Goal: Task Accomplishment & Management: Use online tool/utility

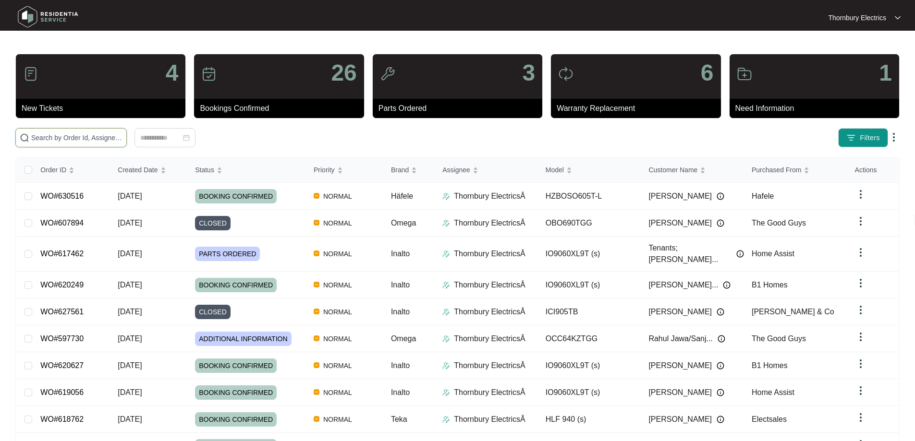
click at [80, 140] on input "text" at bounding box center [76, 137] width 91 height 11
type input "618822"
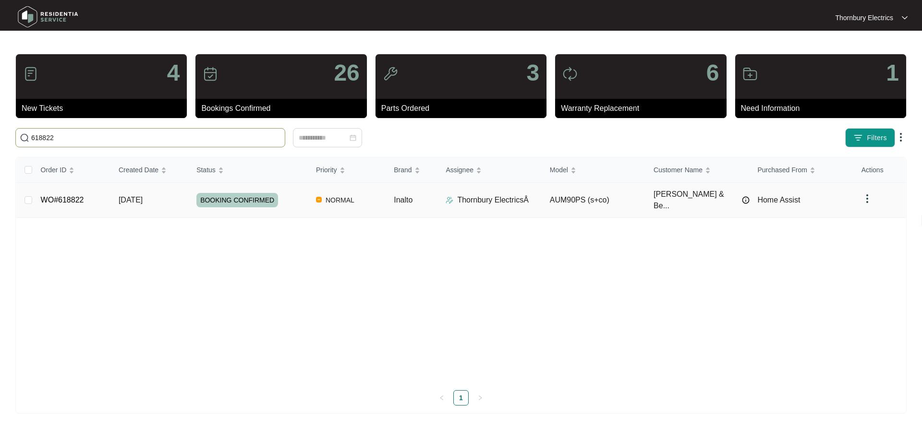
click at [282, 199] on div "BOOKING CONFIRMED" at bounding box center [252, 200] width 112 height 14
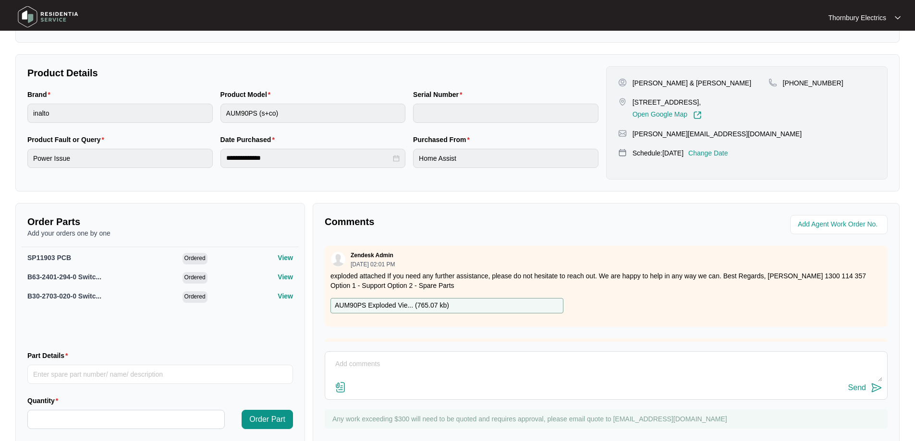
scroll to position [198, 0]
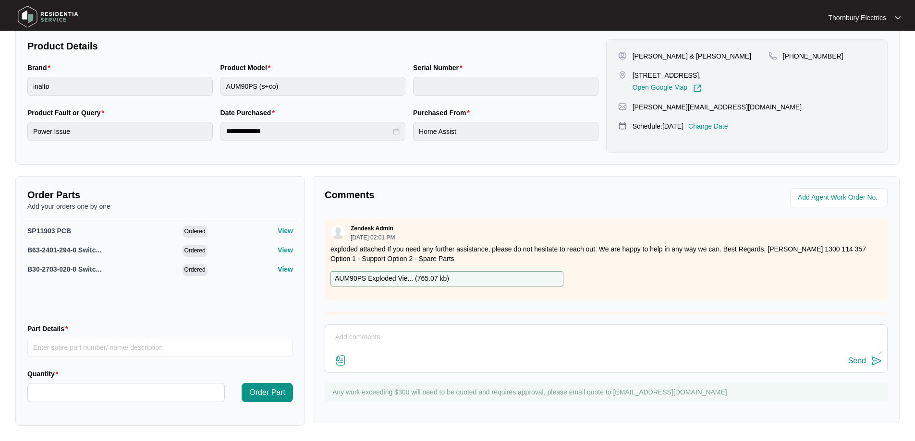
click at [383, 348] on textarea at bounding box center [606, 342] width 552 height 25
paste textarea "Installed changeover Inalto rangehood. Tested and all buttons responsive and un…"
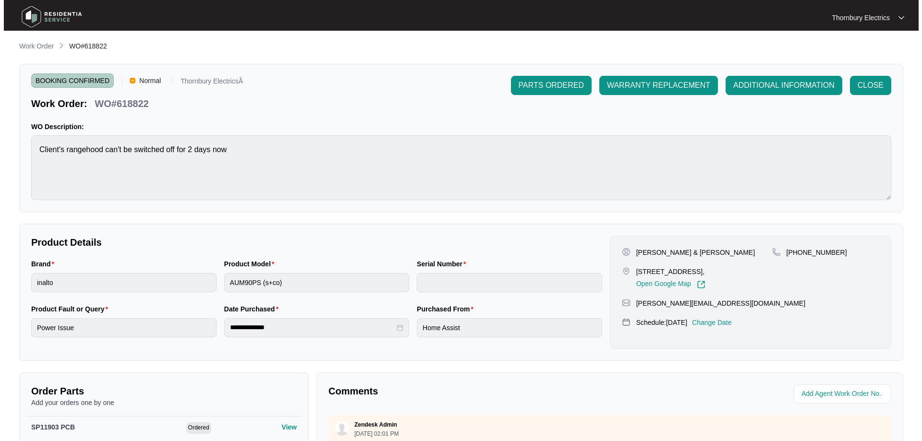
scroll to position [0, 0]
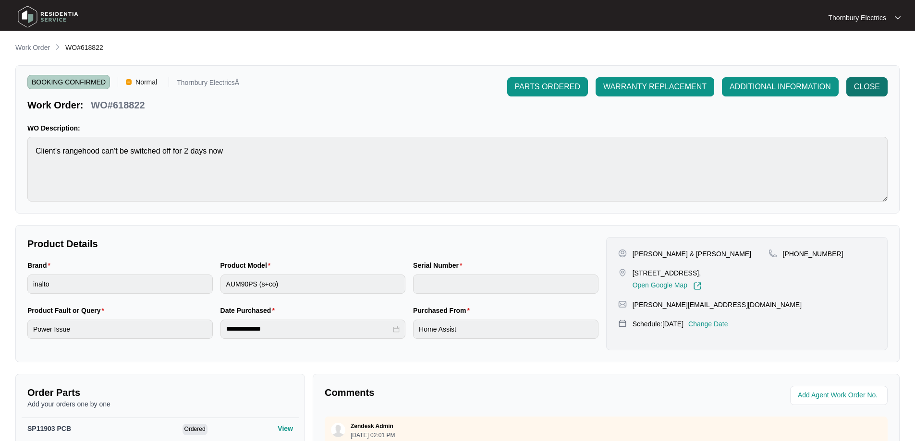
type textarea "Installed changeover Inalto rangehood. Tested and all buttons responsive and un…"
click at [862, 87] on span "CLOSE" at bounding box center [867, 87] width 26 height 12
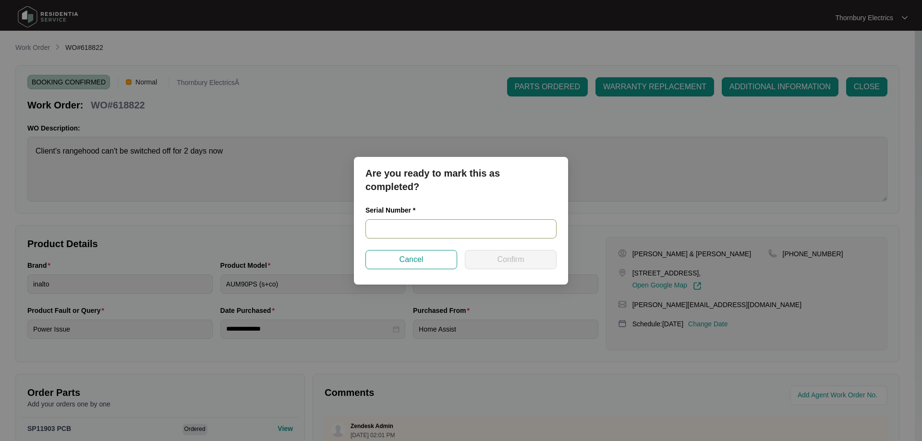
click at [454, 230] on input "text" at bounding box center [460, 228] width 191 height 19
paste input "RR0122001175"
type input "RR0122001175"
click at [529, 256] on button "Confirm" at bounding box center [511, 259] width 92 height 19
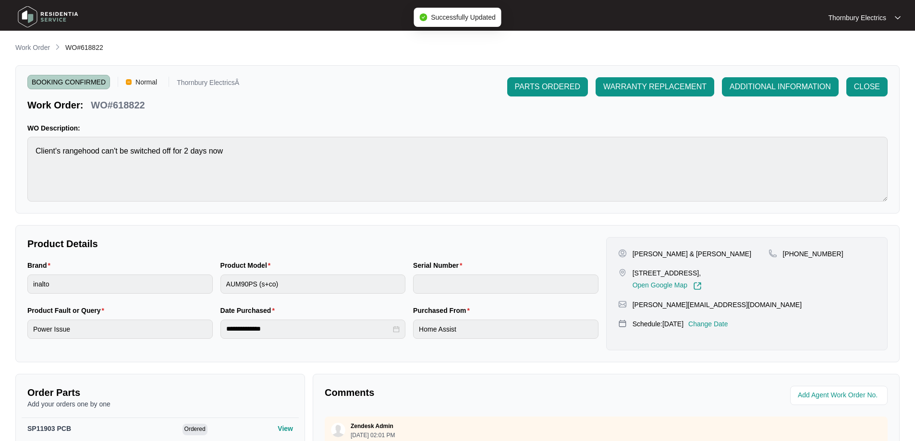
type input "RR0122001175"
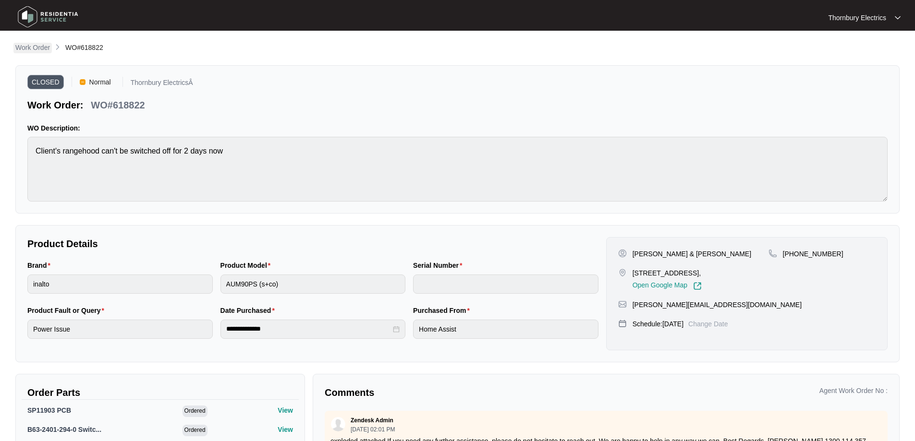
click at [33, 50] on p "Work Order" at bounding box center [32, 48] width 35 height 10
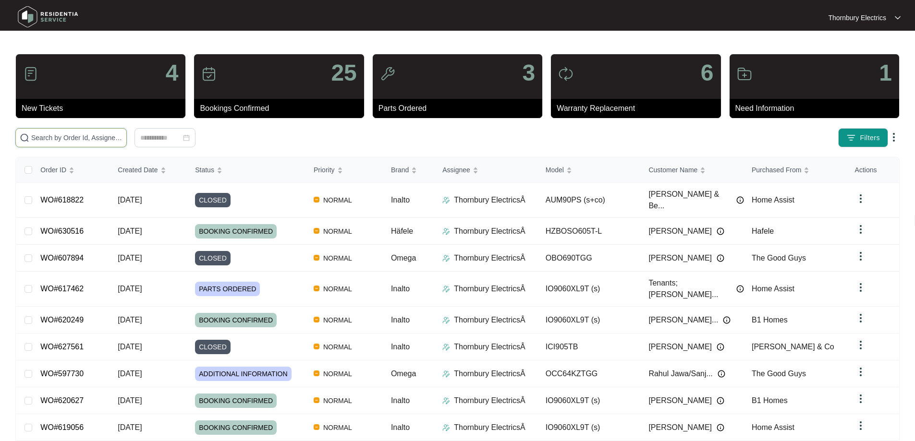
click at [91, 139] on input "text" at bounding box center [76, 137] width 91 height 11
type input "619056"
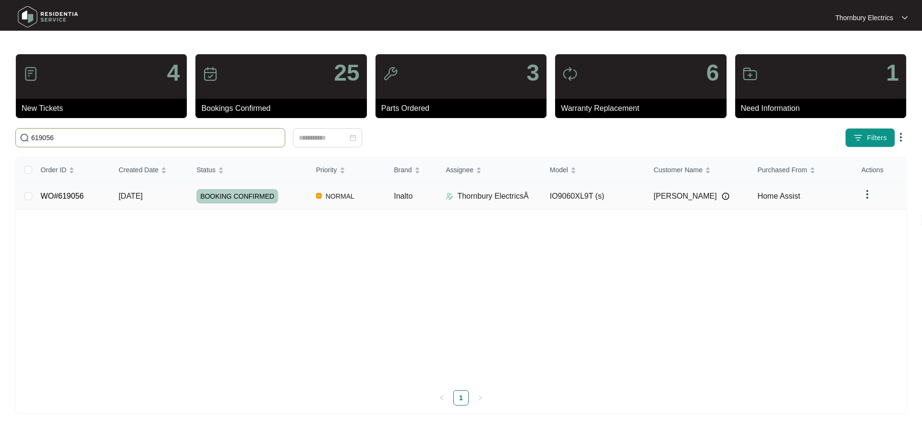
click at [389, 197] on td "Inalto" at bounding box center [412, 196] width 52 height 27
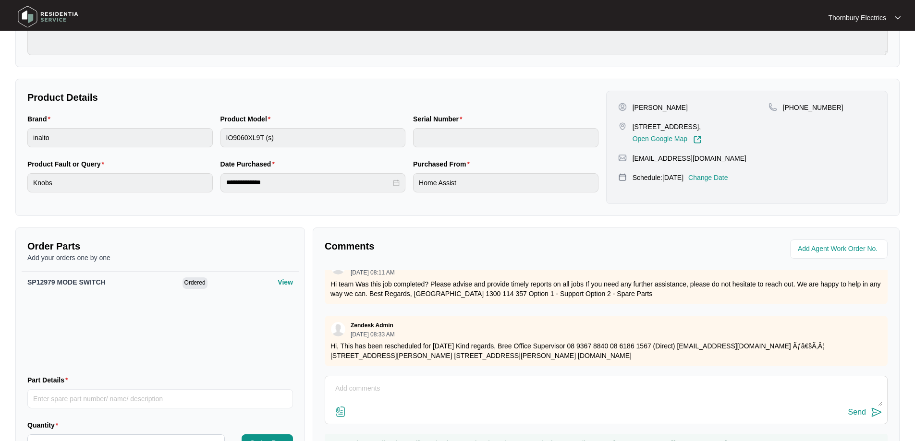
scroll to position [198, 0]
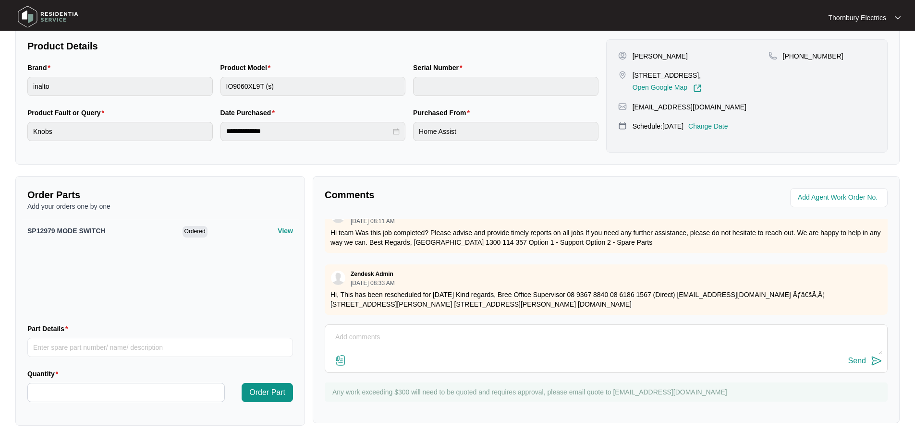
click at [396, 345] on textarea at bounding box center [606, 342] width 552 height 25
paste textarea "Called out to an Inalto 90cm undermount oven due to issues with the function kn…"
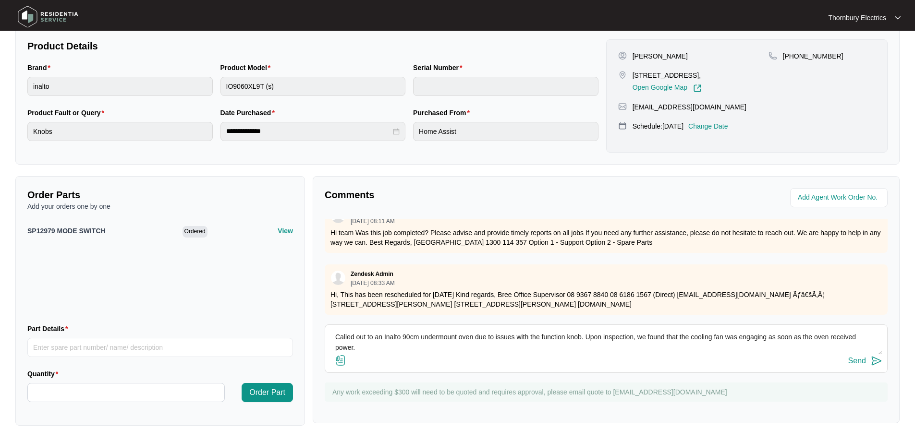
scroll to position [28, 0]
type textarea "Called out to an Inalto 90cm undermount oven due to issues with the function kn…"
click at [859, 363] on div "Send" at bounding box center [857, 361] width 18 height 9
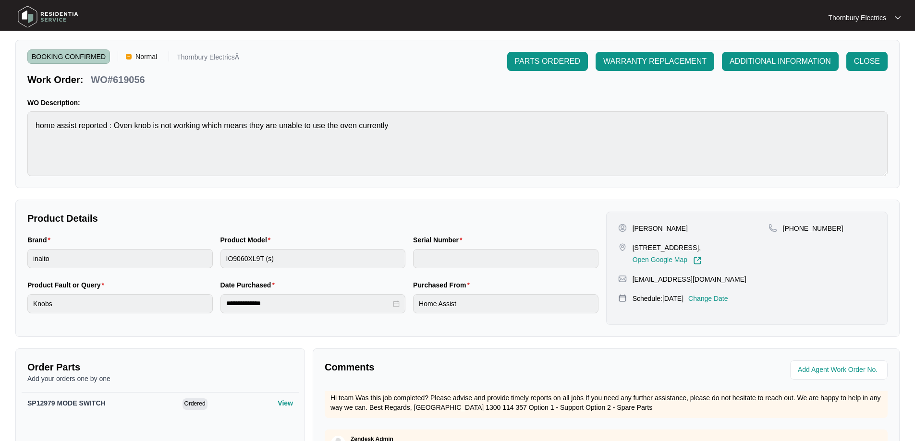
scroll to position [0, 0]
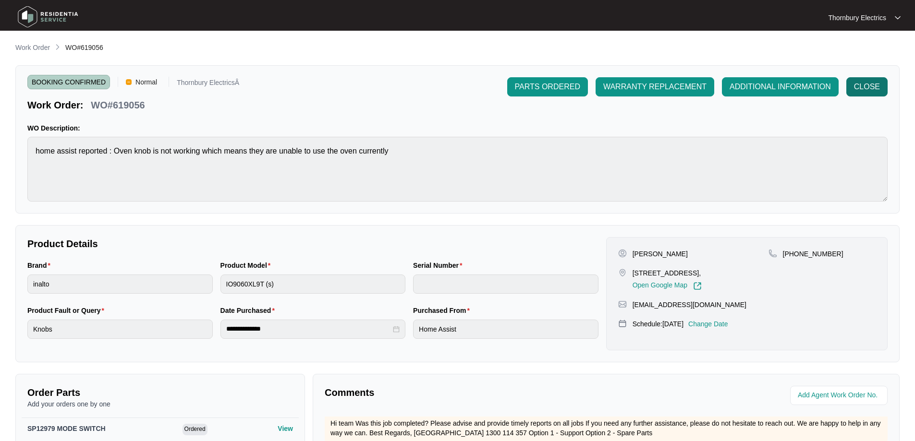
click at [868, 83] on span "CLOSE" at bounding box center [867, 87] width 26 height 12
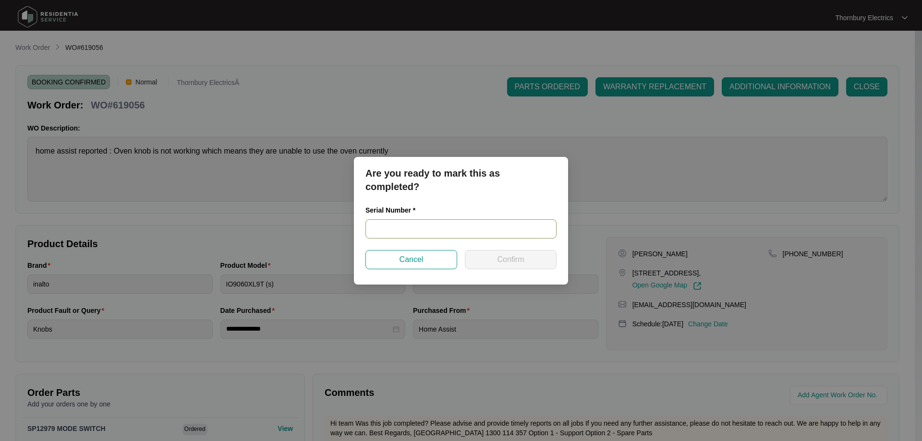
click at [466, 230] on input "text" at bounding box center [460, 228] width 191 height 19
paste input "900012832405000287"
type input "900012832405000287"
click at [506, 253] on button "Confirm" at bounding box center [511, 259] width 92 height 19
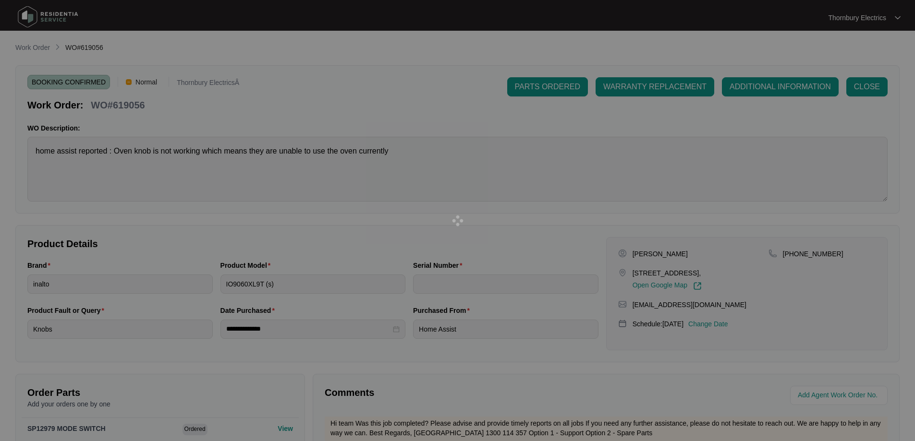
type input "900012832405000287"
